Goal: Navigation & Orientation: Find specific page/section

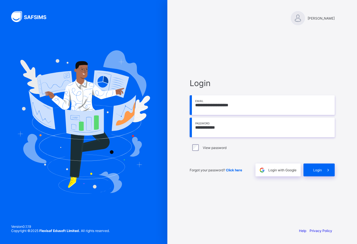
click at [320, 173] on div "Login" at bounding box center [319, 169] width 31 height 13
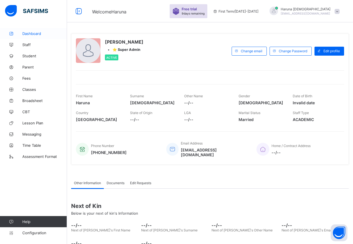
click at [37, 34] on span "Dashboard" at bounding box center [44, 33] width 45 height 4
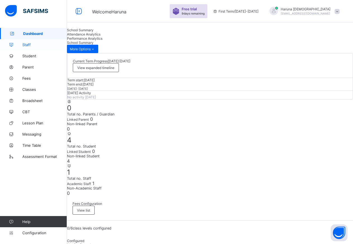
click at [36, 44] on span "Staff" at bounding box center [44, 44] width 45 height 4
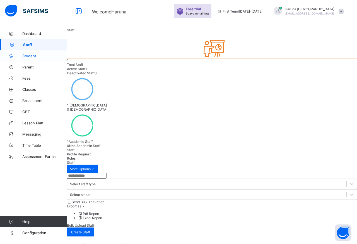
click at [35, 56] on span "Student" at bounding box center [44, 56] width 45 height 4
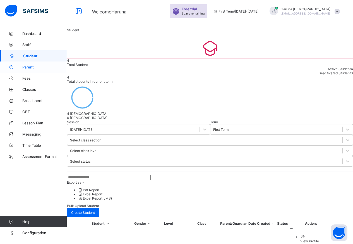
click at [25, 68] on span "Parent" at bounding box center [44, 67] width 45 height 4
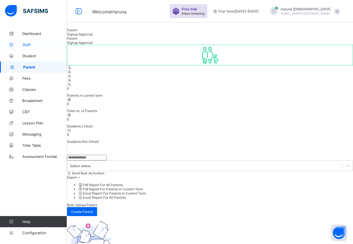
click at [31, 46] on span "Staff" at bounding box center [44, 44] width 45 height 4
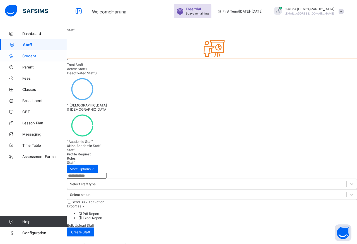
click at [33, 55] on span "Student" at bounding box center [44, 56] width 45 height 4
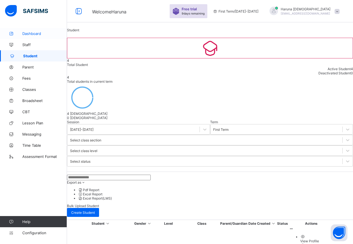
click at [40, 35] on span "Dashboard" at bounding box center [44, 33] width 45 height 4
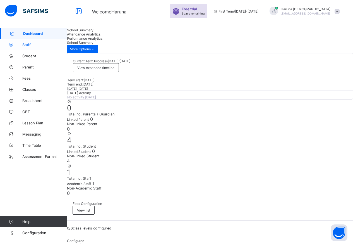
click at [25, 46] on span "Staff" at bounding box center [44, 44] width 45 height 4
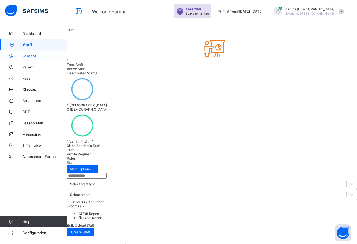
click at [43, 54] on span "Student" at bounding box center [44, 56] width 45 height 4
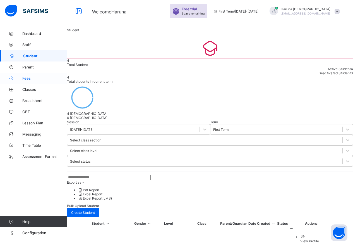
click at [31, 80] on span "Fees" at bounding box center [44, 78] width 45 height 4
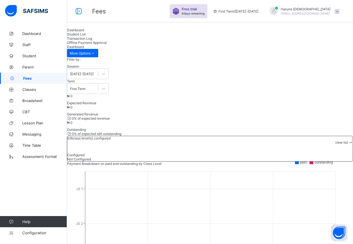
click at [86, 36] on span "Student List" at bounding box center [76, 34] width 19 height 4
click at [92, 40] on span "Transaction Log" at bounding box center [79, 38] width 25 height 4
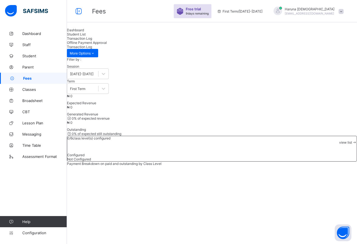
click at [107, 43] on span "Offline Payment Approval" at bounding box center [87, 42] width 40 height 4
click at [92, 40] on span "Transaction Log" at bounding box center [79, 38] width 25 height 4
click at [86, 36] on span "Student List" at bounding box center [76, 34] width 19 height 4
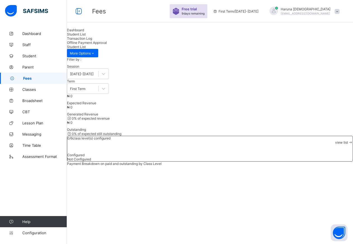
click at [84, 32] on span "Dashboard" at bounding box center [75, 30] width 17 height 4
click at [86, 36] on span "Student List" at bounding box center [76, 34] width 19 height 4
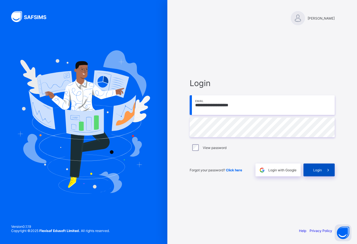
click at [319, 167] on div "Login" at bounding box center [319, 169] width 31 height 13
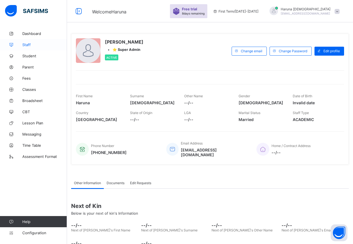
click at [30, 45] on span "Staff" at bounding box center [44, 44] width 45 height 4
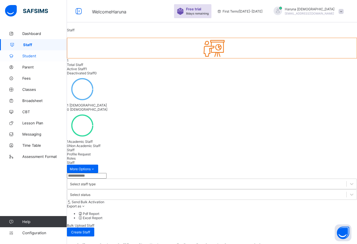
click at [36, 58] on span "Student" at bounding box center [44, 56] width 45 height 4
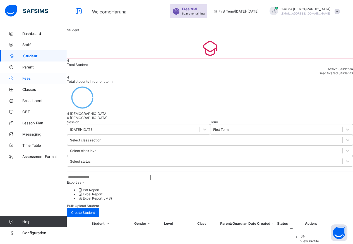
click at [24, 78] on span "Fees" at bounding box center [44, 78] width 45 height 4
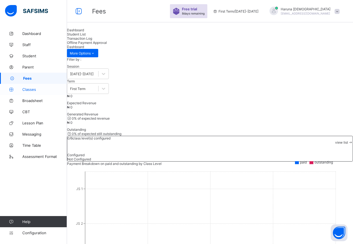
click at [22, 88] on icon at bounding box center [11, 89] width 22 height 4
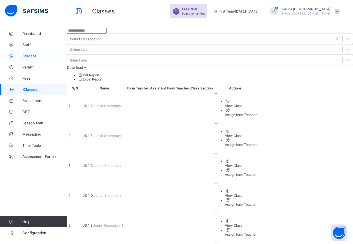
click at [29, 55] on span "Student" at bounding box center [44, 56] width 45 height 4
